Goal: Find specific page/section: Find specific page/section

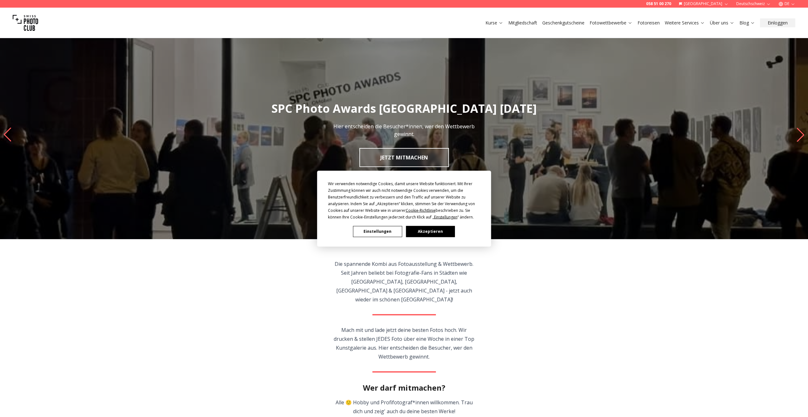
click at [379, 236] on button "Einstellungen" at bounding box center [377, 231] width 49 height 11
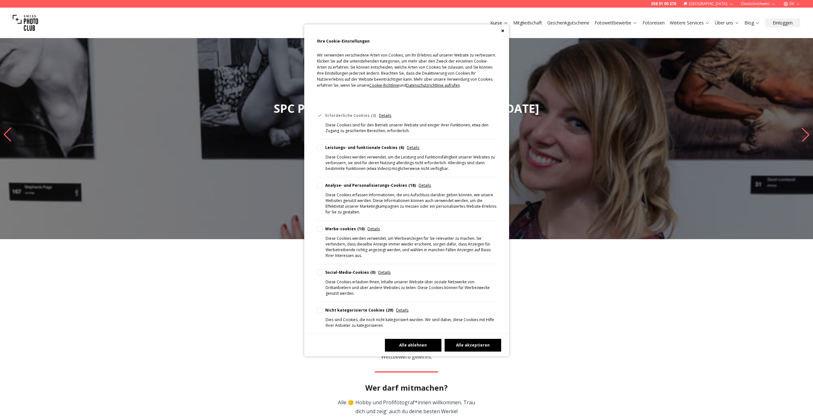
click at [405, 339] on button "Alle ablehnen" at bounding box center [413, 345] width 57 height 13
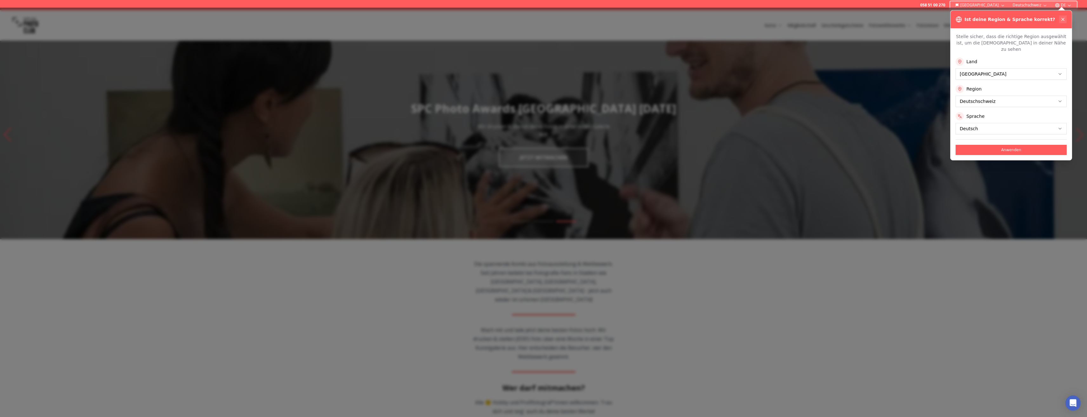
click at [808, 17] on icon at bounding box center [1063, 19] width 5 height 5
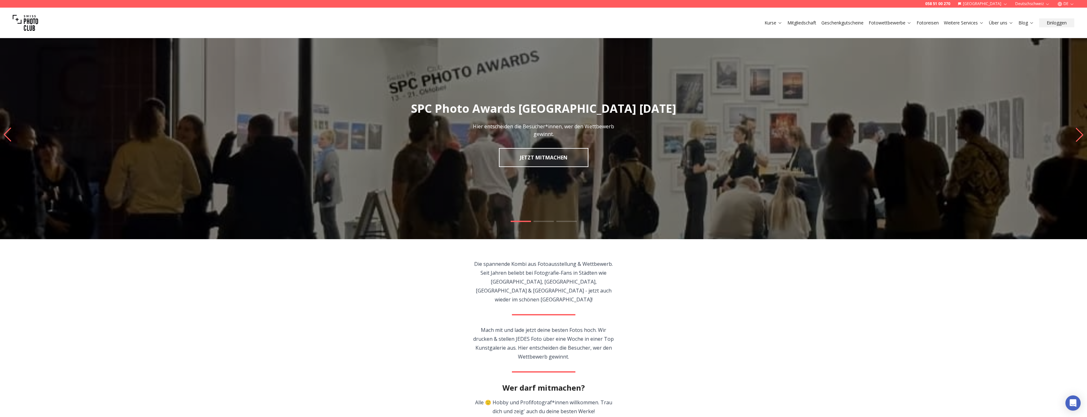
click at [808, 4] on button "[GEOGRAPHIC_DATA]" at bounding box center [982, 4] width 55 height 8
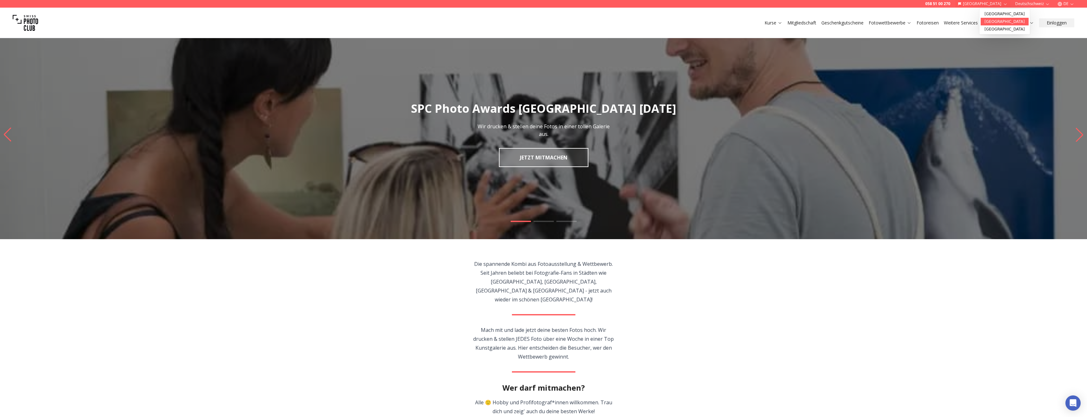
click at [808, 20] on link "[GEOGRAPHIC_DATA]" at bounding box center [1005, 22] width 48 height 8
click at [1033, 4] on button "[GEOGRAPHIC_DATA]" at bounding box center [1028, 4] width 50 height 8
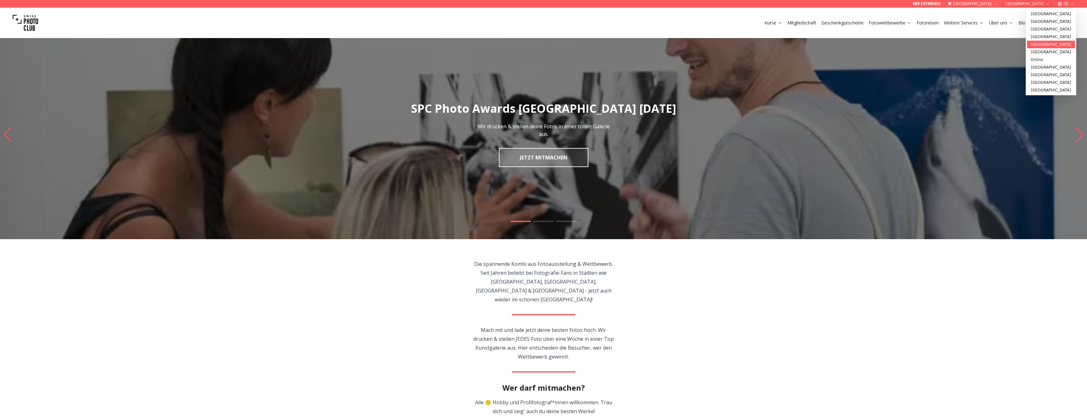
click at [1036, 47] on link "Köln" at bounding box center [1051, 45] width 48 height 8
